Goal: Transaction & Acquisition: Purchase product/service

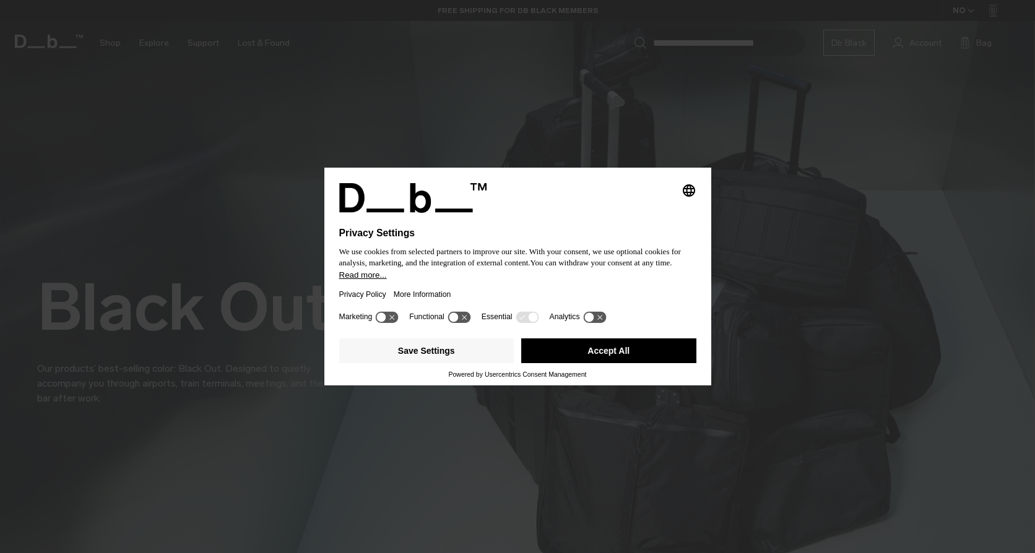
click at [392, 231] on h1 "Privacy Settings" at bounding box center [490, 233] width 303 height 11
click at [457, 317] on icon at bounding box center [453, 317] width 9 height 9
click at [456, 317] on icon at bounding box center [458, 317] width 23 height 12
drag, startPoint x: 522, startPoint y: 317, endPoint x: 524, endPoint y: 324, distance: 7.1
click at [522, 318] on icon at bounding box center [526, 317] width 23 height 12
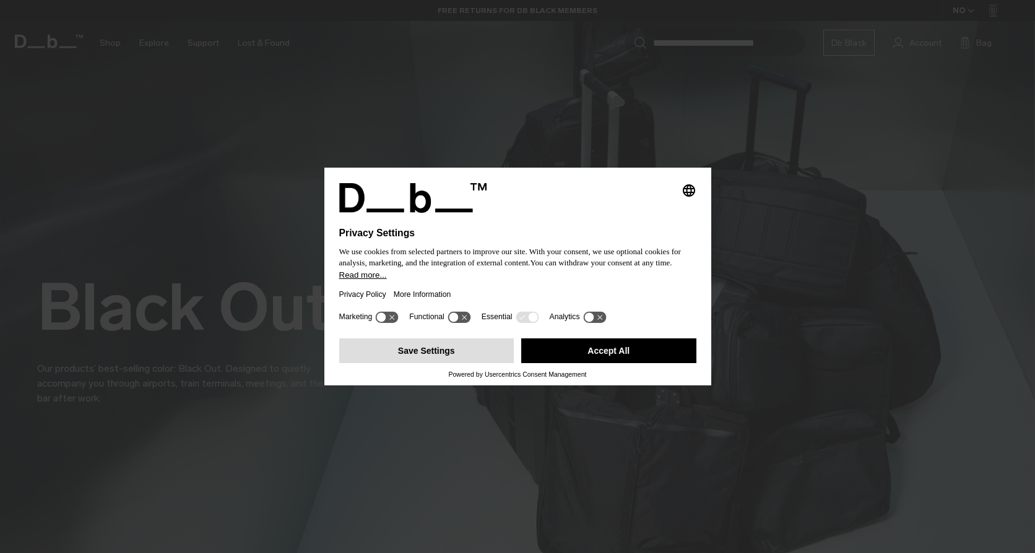
click at [424, 349] on button "Save Settings" at bounding box center [426, 350] width 175 height 25
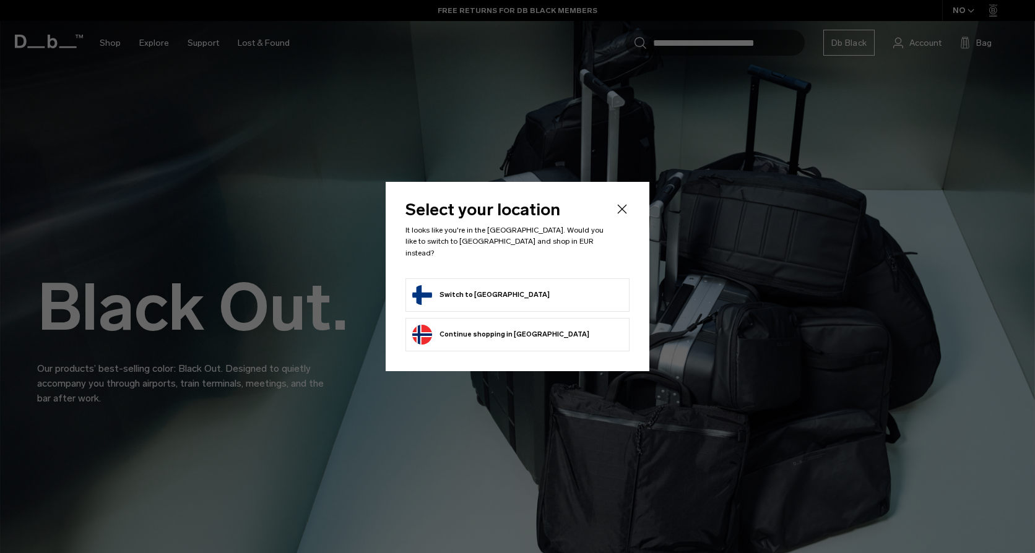
click at [460, 288] on button "Switch to Finland" at bounding box center [480, 295] width 137 height 20
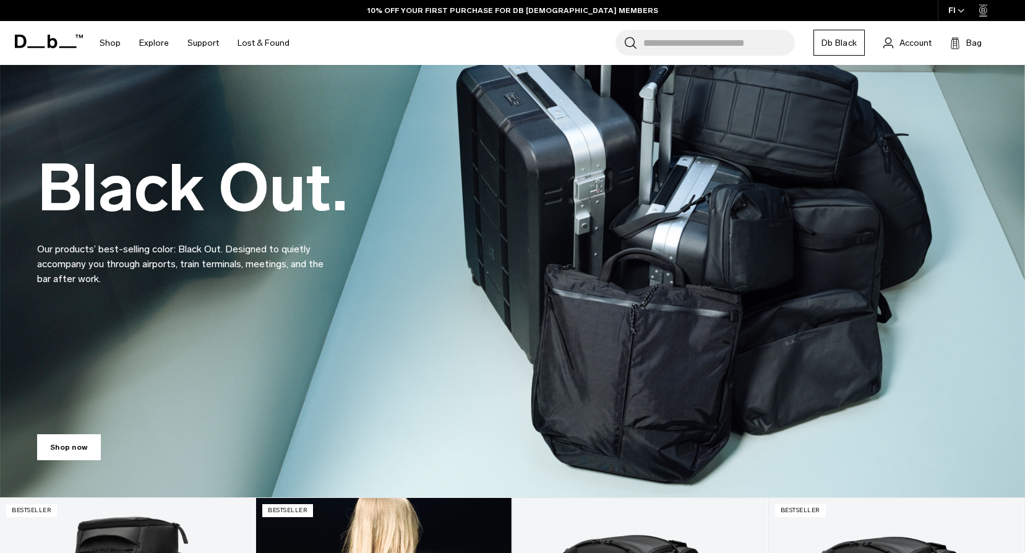
scroll to position [108, 0]
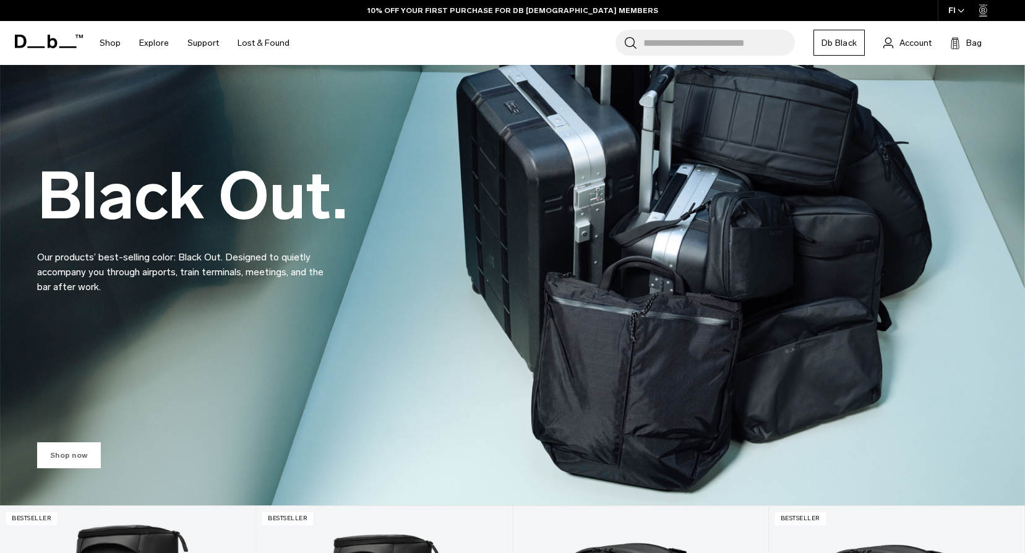
click at [74, 454] on link "Shop now" at bounding box center [69, 455] width 64 height 26
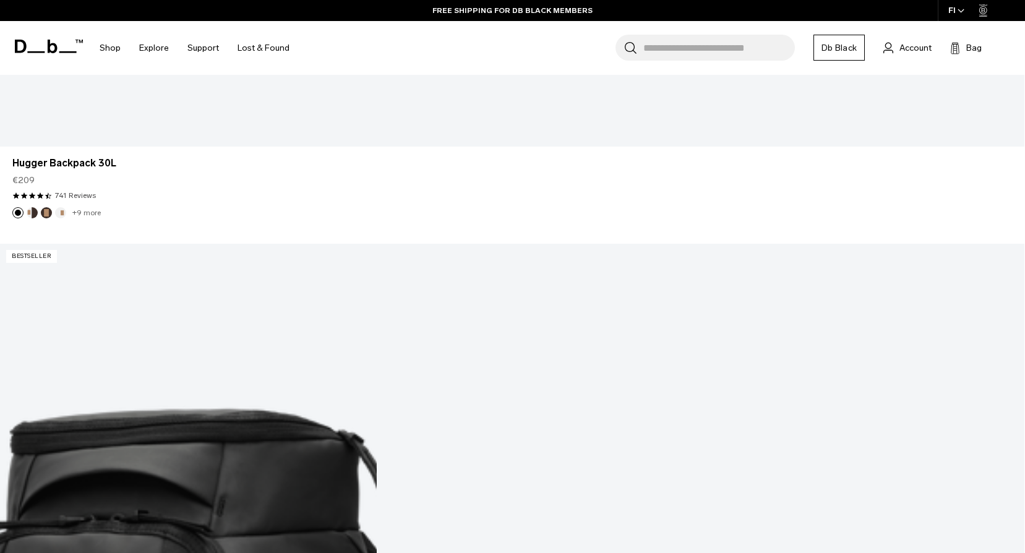
scroll to position [1361, 0]
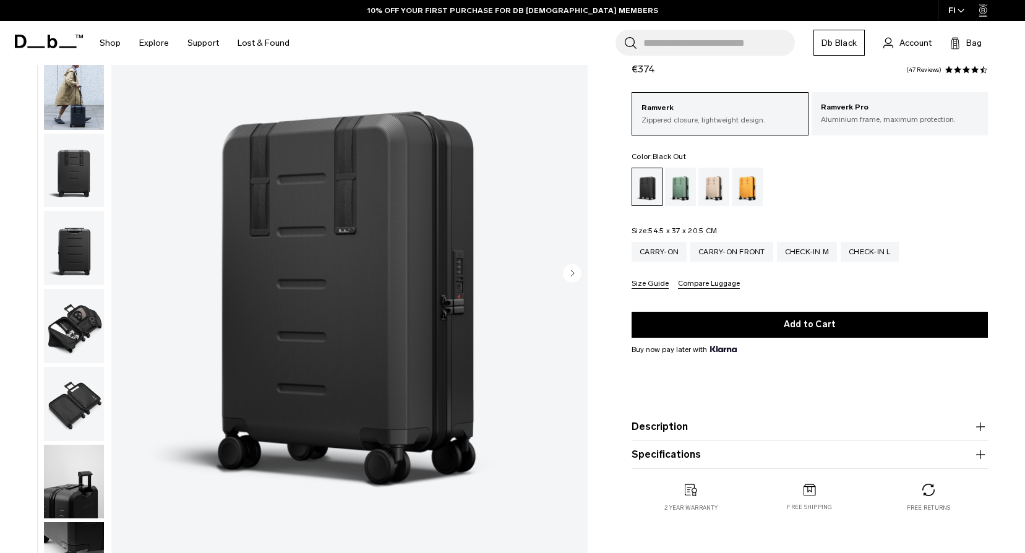
scroll to position [186, 0]
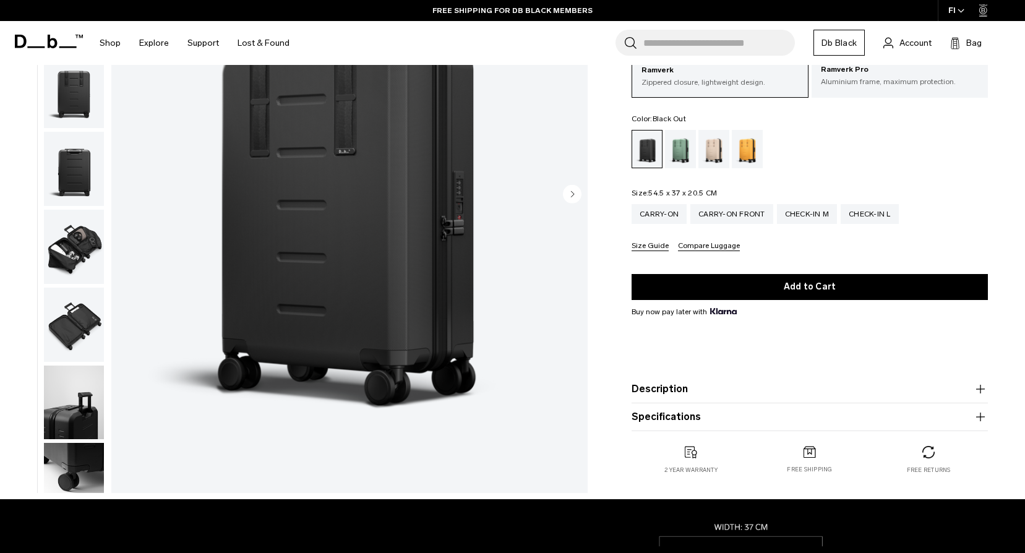
drag, startPoint x: 74, startPoint y: 460, endPoint x: 86, endPoint y: 426, distance: 36.6
click at [74, 460] on img "button" at bounding box center [74, 480] width 60 height 74
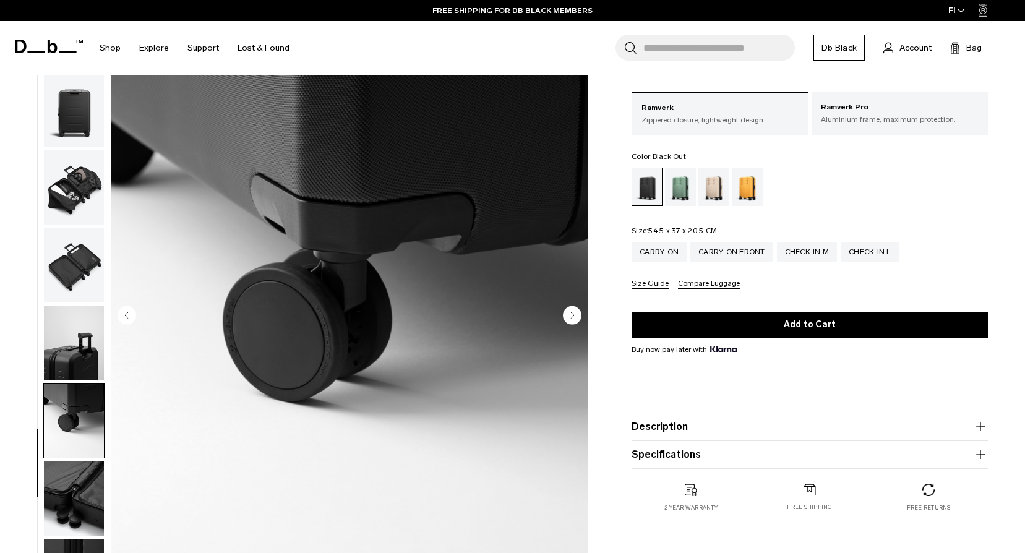
scroll to position [0, 0]
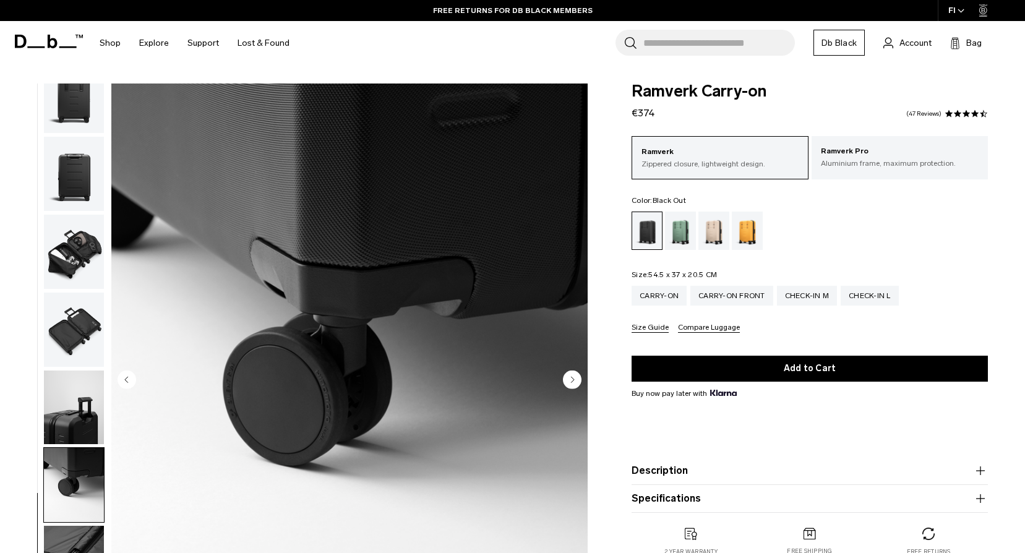
click at [83, 536] on img "button" at bounding box center [74, 563] width 60 height 74
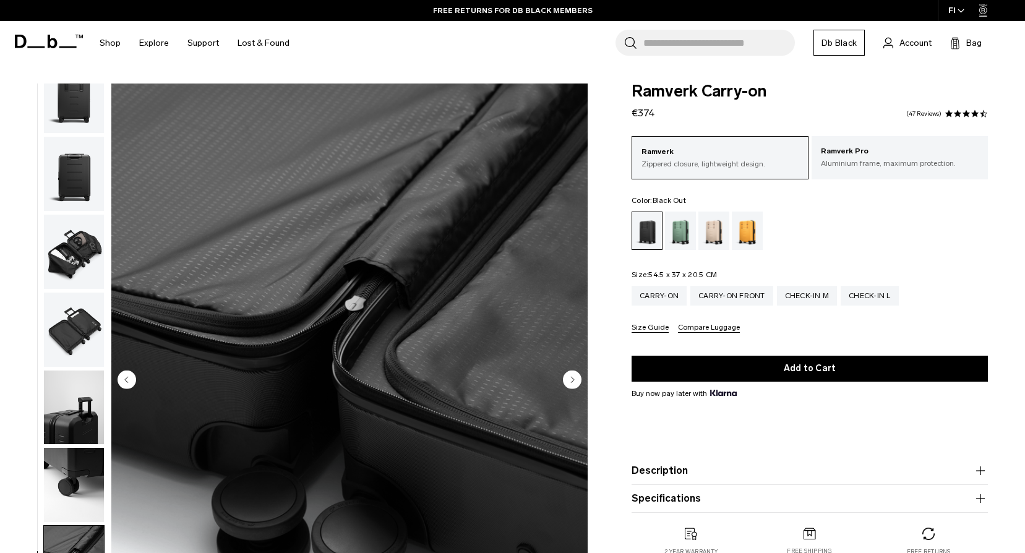
click at [79, 403] on img "button" at bounding box center [74, 408] width 60 height 74
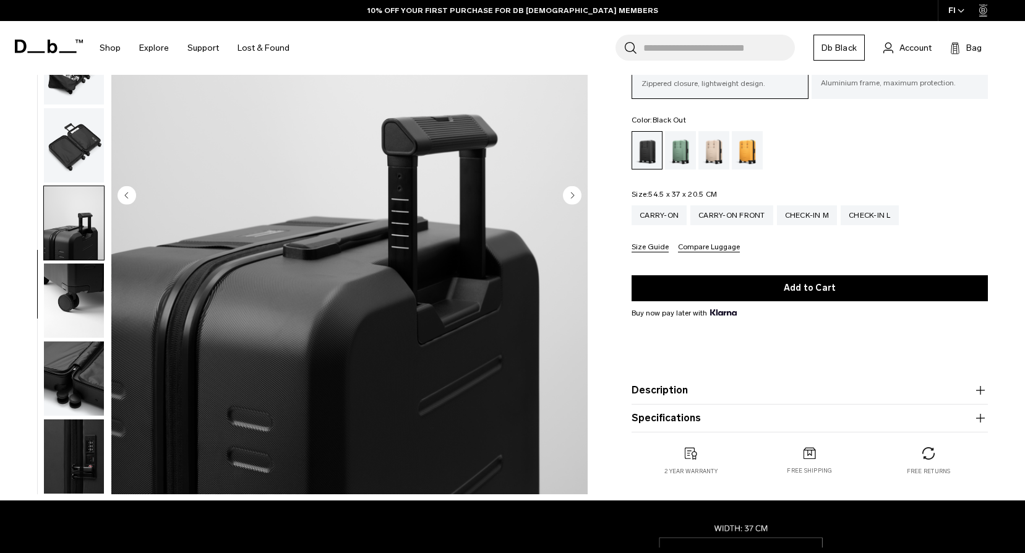
scroll to position [186, 0]
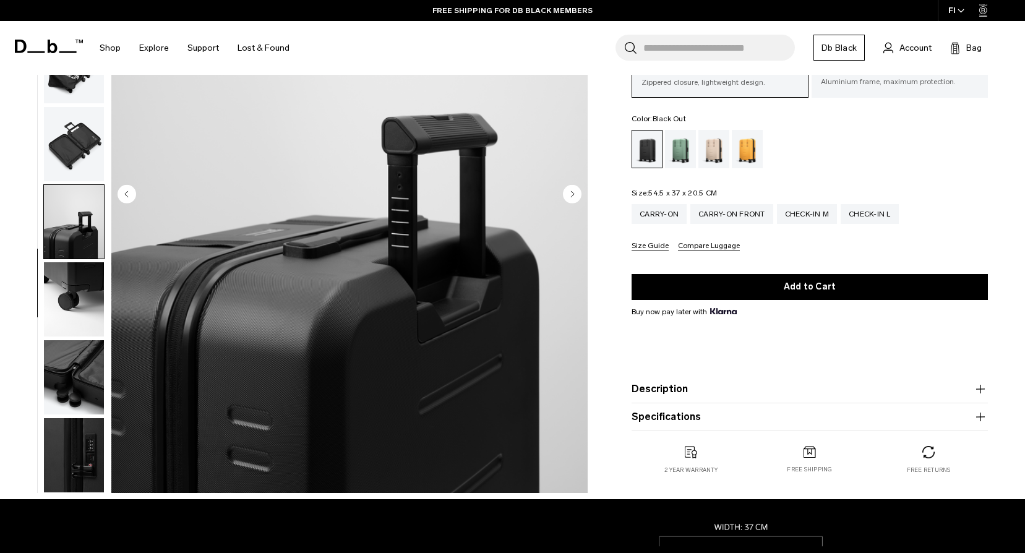
click at [667, 385] on button "Description" at bounding box center [810, 389] width 356 height 15
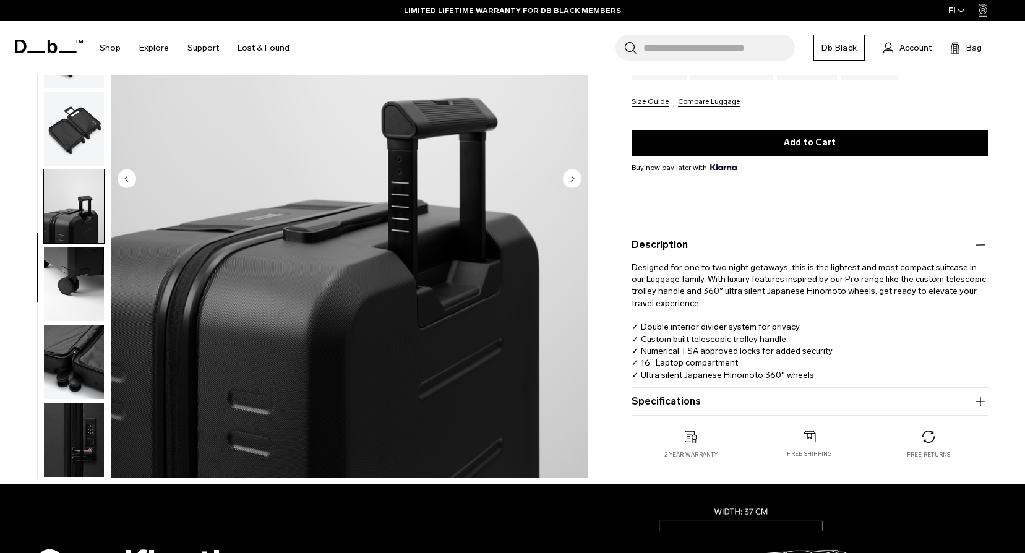
scroll to position [247, 0]
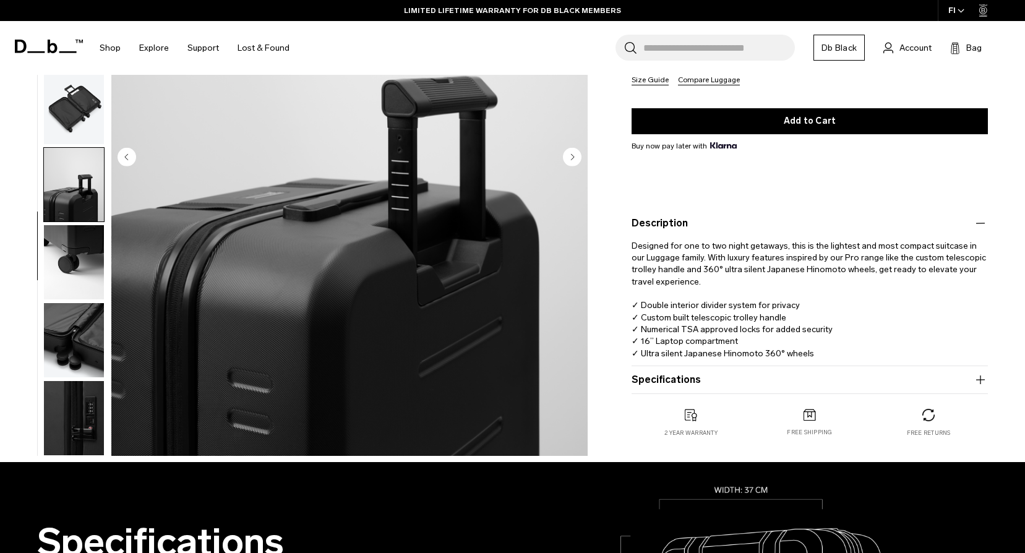
click at [666, 379] on button "Specifications" at bounding box center [810, 379] width 356 height 15
